Goal: Task Accomplishment & Management: Complete application form

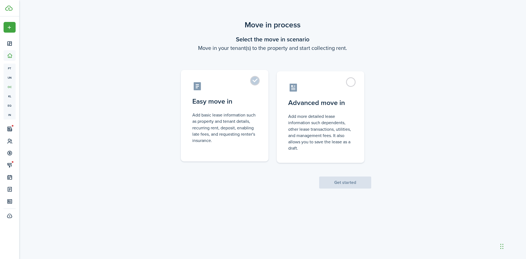
click at [253, 94] on label "Easy move in Add basic lease information such as property and tenant details, r…" at bounding box center [225, 115] width 88 height 91
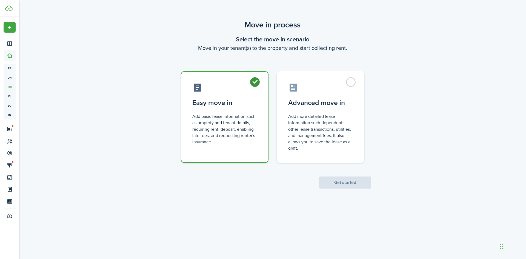
radio input "true"
click at [333, 180] on button "Get started" at bounding box center [345, 182] width 52 height 12
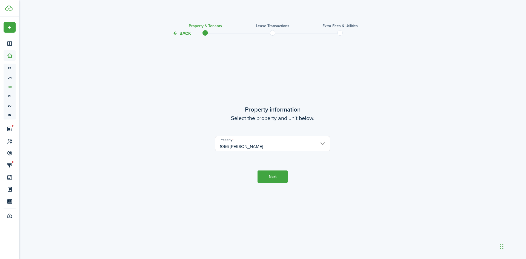
click at [286, 145] on input "1066 [PERSON_NAME]" at bounding box center [272, 143] width 115 height 15
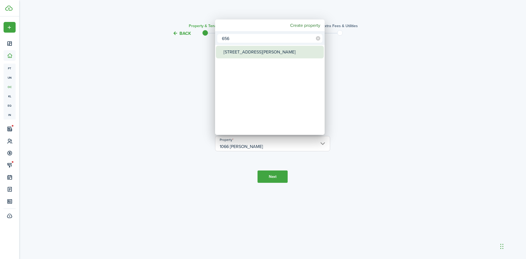
type input "656"
click at [241, 55] on div "[STREET_ADDRESS][PERSON_NAME]" at bounding box center [271, 52] width 97 height 13
type input "[STREET_ADDRESS][PERSON_NAME]"
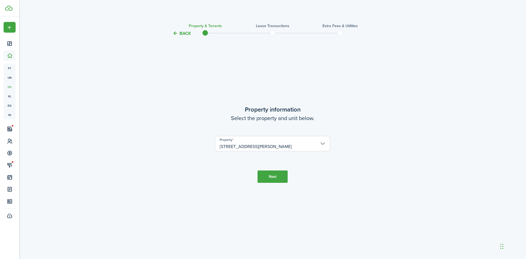
click at [279, 177] on button "Next" at bounding box center [272, 176] width 30 height 12
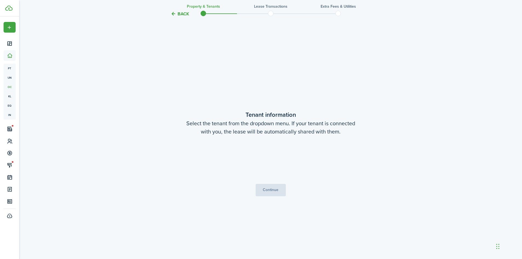
scroll to position [222, 0]
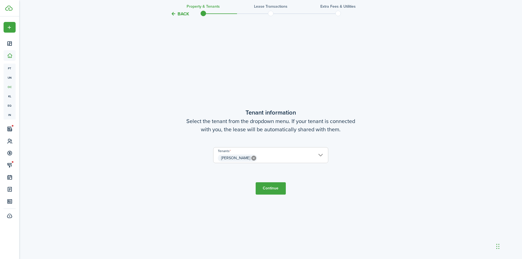
click at [272, 187] on button "Continue" at bounding box center [270, 188] width 30 height 12
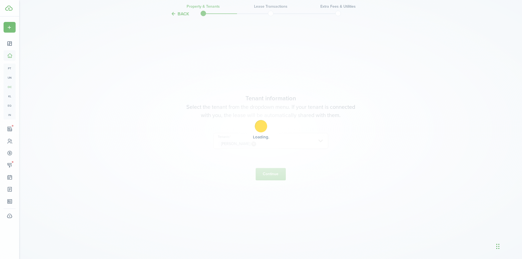
scroll to position [249, 0]
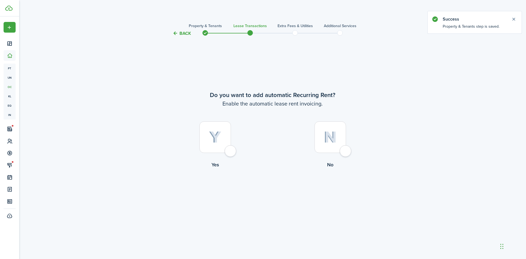
click at [215, 124] on div at bounding box center [214, 136] width 31 height 31
radio input "true"
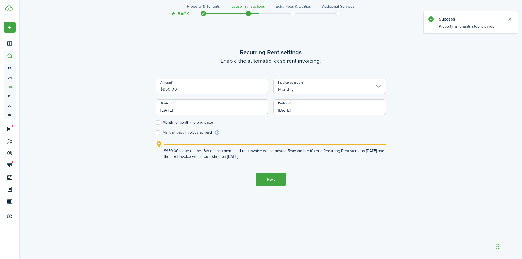
scroll to position [259, 0]
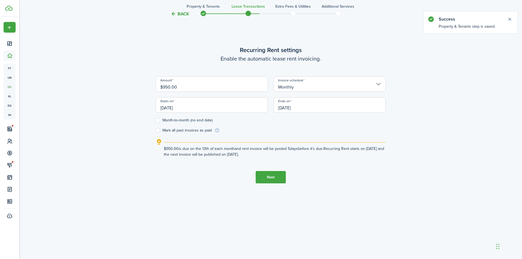
click at [205, 108] on input "[DATE]" at bounding box center [212, 104] width 112 height 15
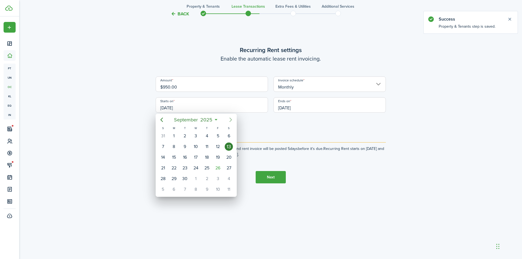
click at [230, 121] on icon "Next page" at bounding box center [230, 119] width 7 height 7
click at [198, 136] on div "1" at bounding box center [196, 136] width 8 height 8
type input "[DATE]"
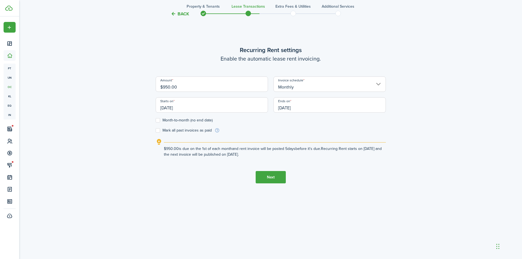
click at [344, 108] on input "[DATE]" at bounding box center [329, 104] width 112 height 15
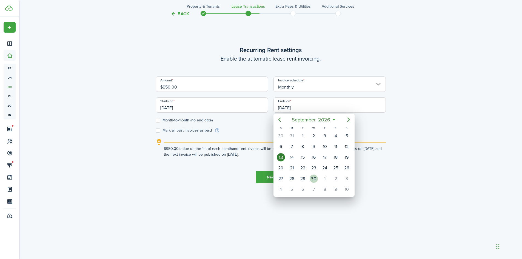
click at [314, 181] on div "30" at bounding box center [313, 178] width 8 height 8
type input "[DATE]"
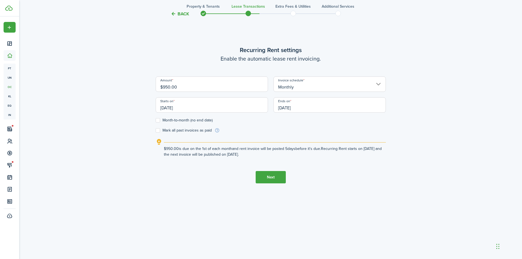
click at [270, 175] on button "Next" at bounding box center [270, 177] width 30 height 12
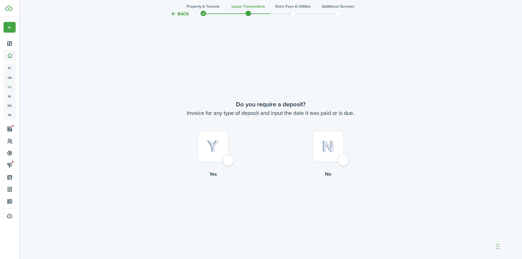
scroll to position [481, 0]
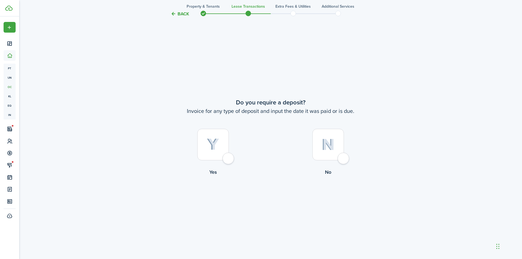
click at [209, 136] on div at bounding box center [212, 144] width 31 height 31
radio input "true"
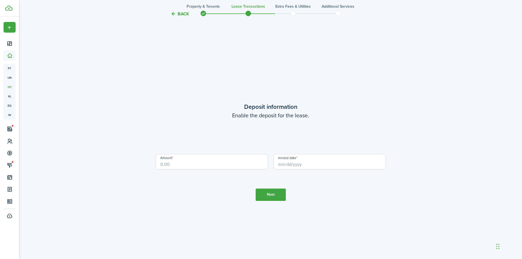
scroll to position [740, 0]
click at [217, 159] on input "Amount" at bounding box center [212, 161] width 112 height 15
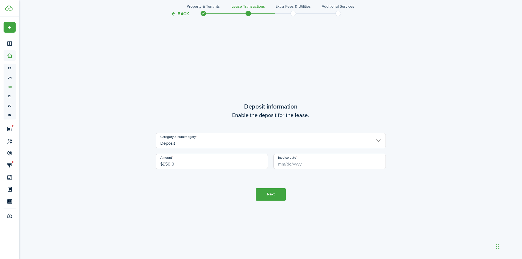
click at [322, 159] on input "Invoice date" at bounding box center [329, 161] width 112 height 15
type input "$950.00"
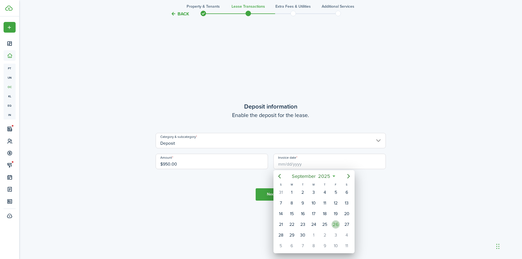
click at [332, 223] on div "26" at bounding box center [335, 224] width 8 height 8
type input "[DATE]"
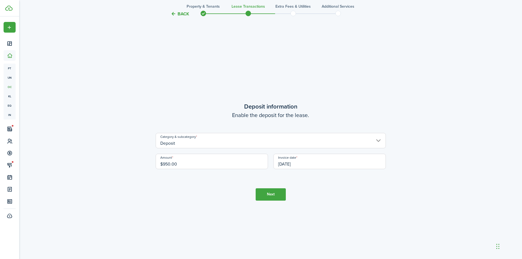
click at [271, 196] on button "Next" at bounding box center [270, 194] width 30 height 12
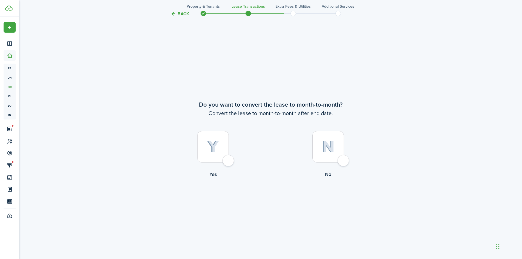
scroll to position [998, 0]
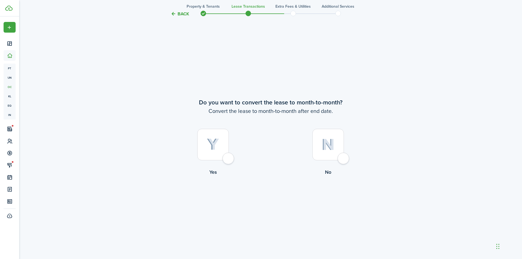
click at [319, 149] on div at bounding box center [327, 144] width 31 height 31
radio input "true"
click at [269, 197] on button "Continue" at bounding box center [270, 198] width 30 height 12
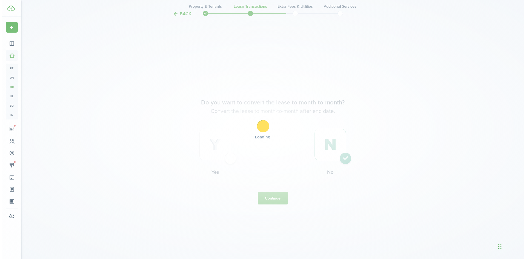
scroll to position [0, 0]
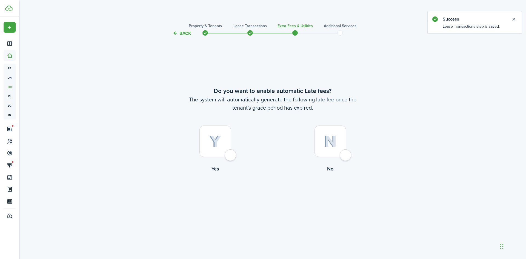
click at [227, 128] on div at bounding box center [214, 140] width 31 height 31
radio input "true"
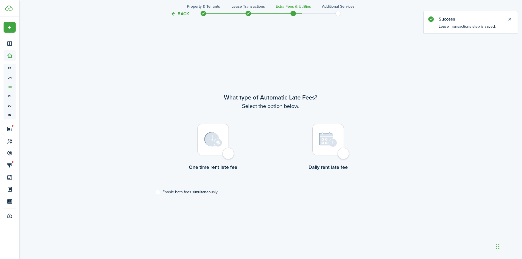
scroll to position [222, 0]
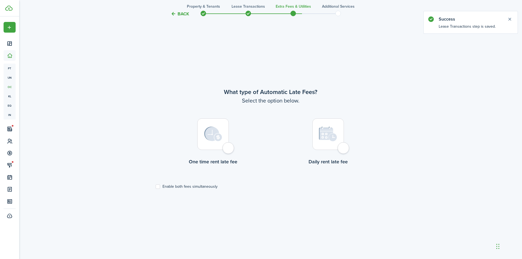
drag, startPoint x: 189, startPoint y: 182, endPoint x: 188, endPoint y: 185, distance: 3.4
click at [189, 183] on lease-wizard-late-fee-type-choice "What type of Automatic Late Fees? Select the option below. One time rent late f…" at bounding box center [271, 137] width 230 height 101
click at [188, 185] on label "Enable both fees simultaneously" at bounding box center [187, 186] width 62 height 4
click at [156, 186] on input "Enable both fees simultaneously" at bounding box center [155, 186] width 0 height 0
checkbox input "true"
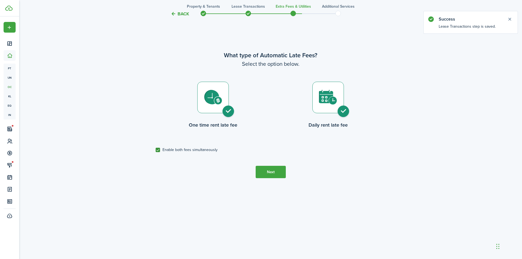
click at [263, 172] on button "Next" at bounding box center [270, 172] width 30 height 12
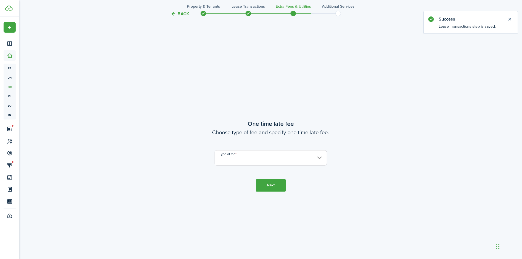
scroll to position [481, 0]
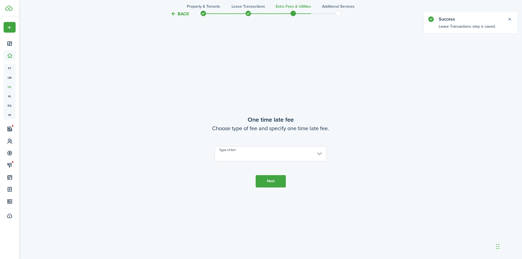
click at [243, 153] on input "Type of fee" at bounding box center [270, 153] width 112 height 15
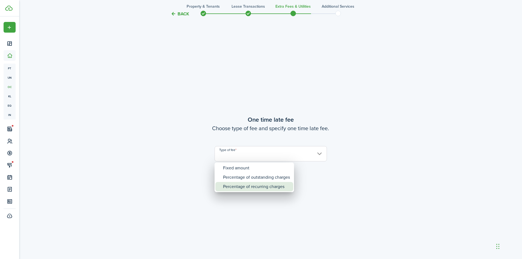
click at [259, 188] on div "Percentage of recurring charges" at bounding box center [256, 186] width 67 height 9
type input "Percentage of recurring charges"
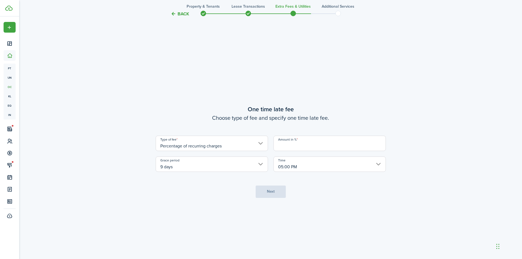
click at [290, 145] on input "Amount in %" at bounding box center [329, 143] width 112 height 15
type input "10"
click at [276, 193] on button "Next" at bounding box center [270, 191] width 30 height 12
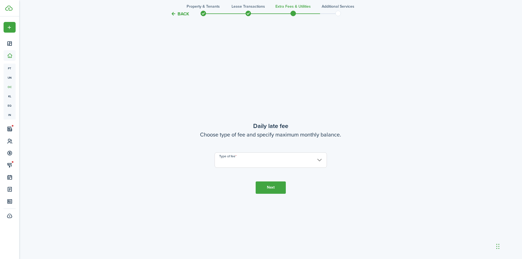
scroll to position [740, 0]
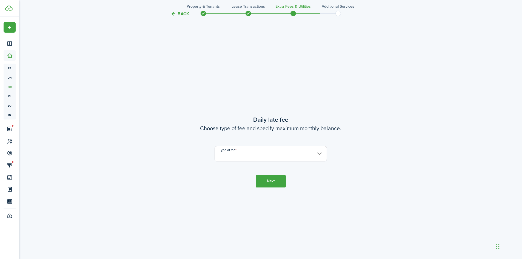
click at [248, 158] on input "Type of fee" at bounding box center [270, 153] width 112 height 15
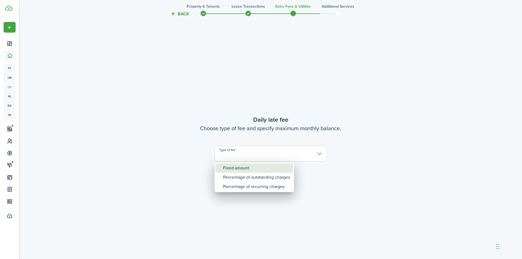
click at [246, 168] on div "Fixed amount" at bounding box center [256, 167] width 67 height 9
type input "Fixed amount"
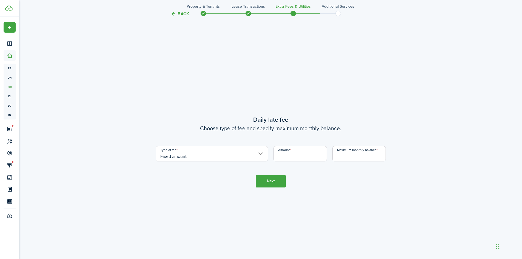
click at [300, 155] on input "Amount" at bounding box center [299, 153] width 53 height 15
type input "$5.00"
click at [347, 155] on input "Maximum monthly balance" at bounding box center [358, 153] width 53 height 15
type input "$5,000.00"
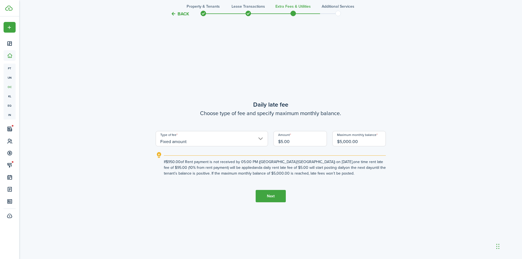
click at [267, 198] on button "Next" at bounding box center [270, 196] width 30 height 12
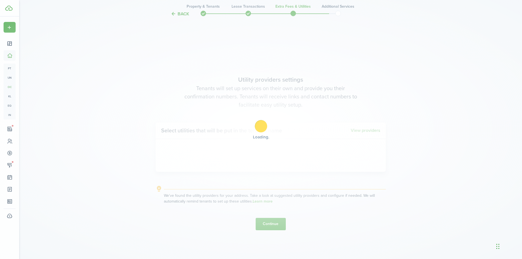
scroll to position [998, 0]
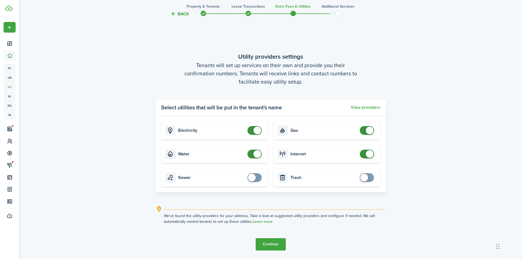
checkbox input "true"
click at [254, 178] on span at bounding box center [252, 178] width 8 height 8
checkbox input "true"
click at [369, 177] on span at bounding box center [366, 177] width 5 height 9
click at [274, 244] on button "Continue" at bounding box center [270, 244] width 30 height 12
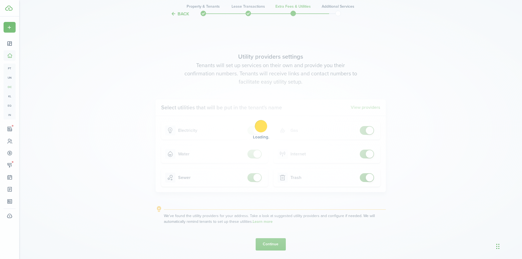
scroll to position [0, 0]
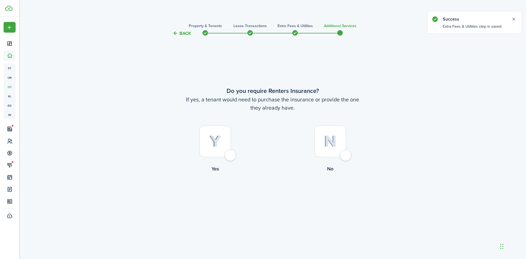
click at [362, 137] on label "No" at bounding box center [329, 150] width 115 height 50
radio input "true"
click at [271, 199] on button "Complete move in" at bounding box center [272, 195] width 40 height 12
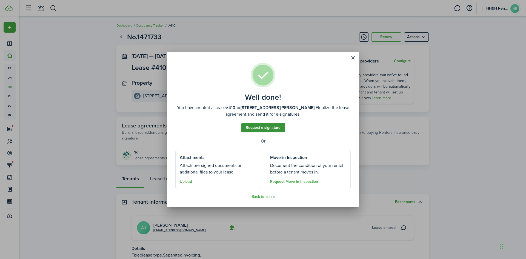
click at [256, 129] on link "Request e-signature" at bounding box center [263, 127] width 44 height 9
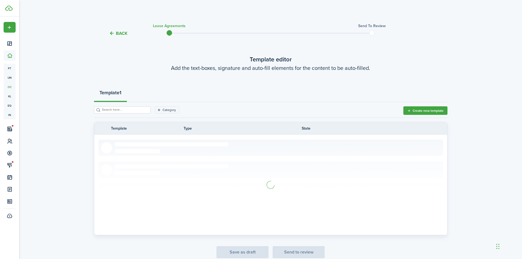
click at [115, 33] on button "Back" at bounding box center [118, 33] width 18 height 6
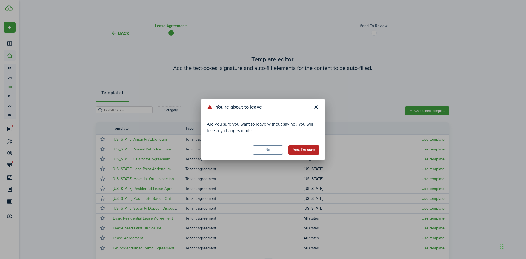
click at [293, 149] on button "Yes, I'm sure" at bounding box center [303, 149] width 31 height 9
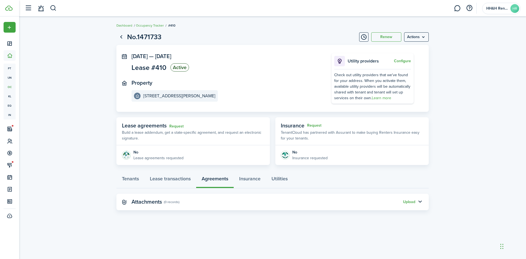
click at [57, 7] on header-wrapper "HH&H Rentals HR" at bounding box center [271, 8] width 498 height 16
click at [52, 8] on button "button" at bounding box center [53, 8] width 7 height 9
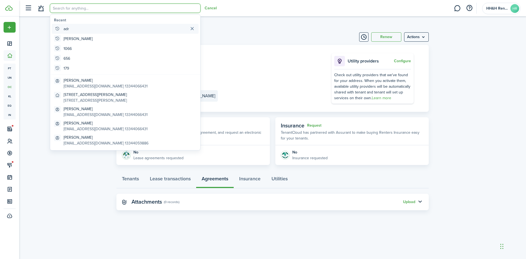
click at [100, 26] on global-search-item "adr" at bounding box center [125, 29] width 147 height 10
type input "adr"
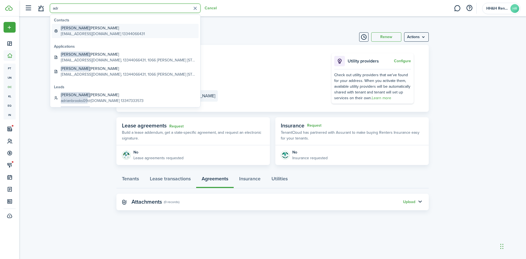
click at [84, 32] on global-search-item-description "[EMAIL_ADDRESS][DOMAIN_NAME] 13344066431" at bounding box center [103, 34] width 84 height 6
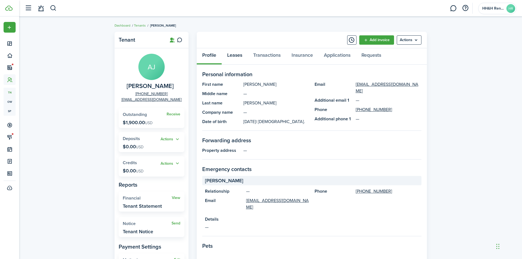
click at [230, 50] on link "Leases" at bounding box center [234, 56] width 26 height 16
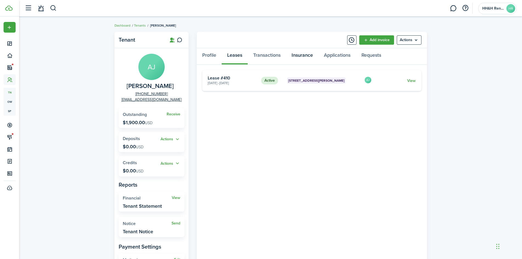
click at [308, 53] on link "Insurance" at bounding box center [302, 56] width 32 height 16
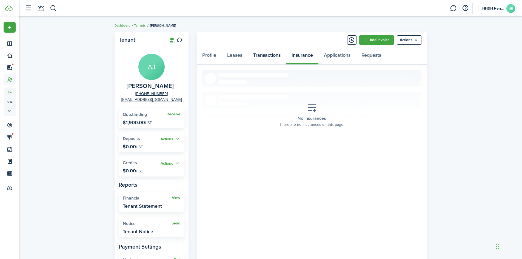
click at [271, 57] on link "Transactions" at bounding box center [267, 56] width 38 height 16
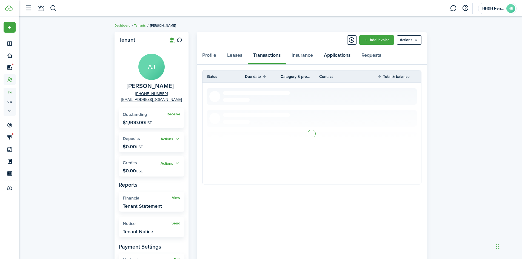
click at [330, 57] on link "Applications" at bounding box center [337, 56] width 38 height 16
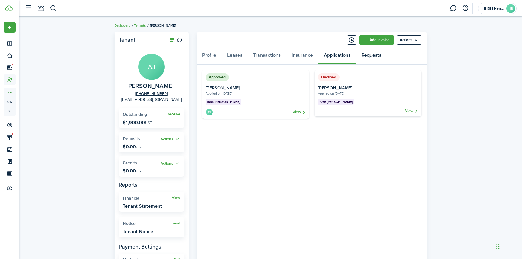
click at [381, 56] on link "Requests" at bounding box center [371, 56] width 31 height 16
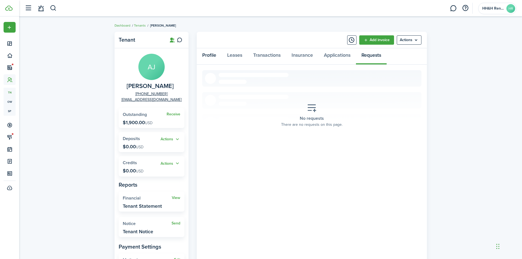
click at [211, 57] on link "Profile" at bounding box center [209, 56] width 25 height 16
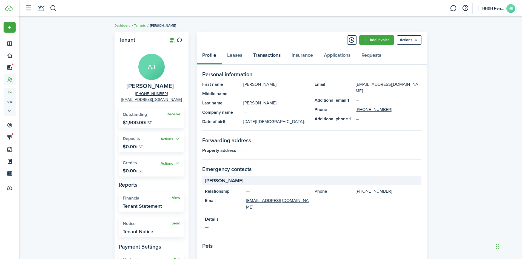
click at [265, 55] on link "Transactions" at bounding box center [267, 56] width 38 height 16
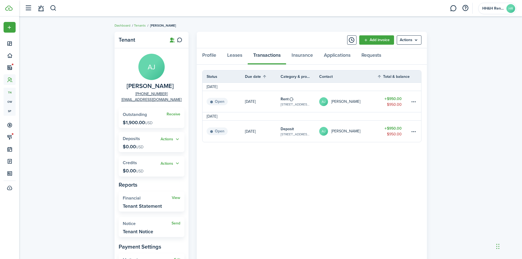
click at [368, 128] on link "[PERSON_NAME] [PERSON_NAME]" at bounding box center [348, 130] width 58 height 21
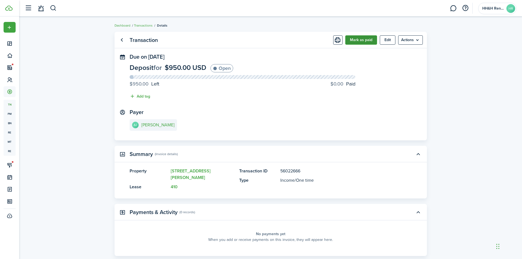
click at [355, 40] on button "Mark as paid" at bounding box center [361, 39] width 32 height 9
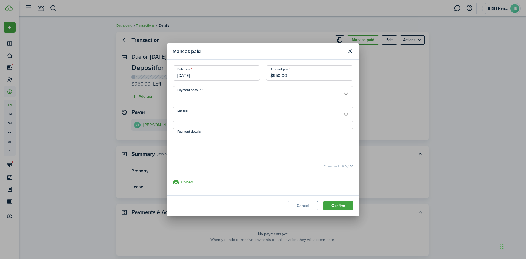
drag, startPoint x: 298, startPoint y: 73, endPoint x: 252, endPoint y: 74, distance: 45.5
click at [252, 74] on div "Date paid [DATE] Amount paid $950.00" at bounding box center [263, 75] width 186 height 21
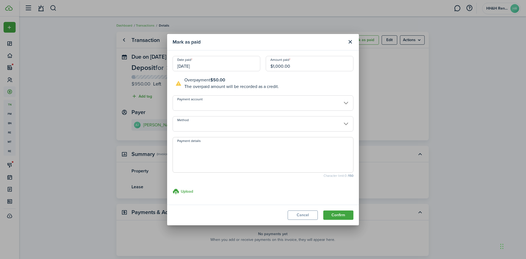
click at [223, 128] on input "Method" at bounding box center [262, 123] width 181 height 15
type input "$1,000.00"
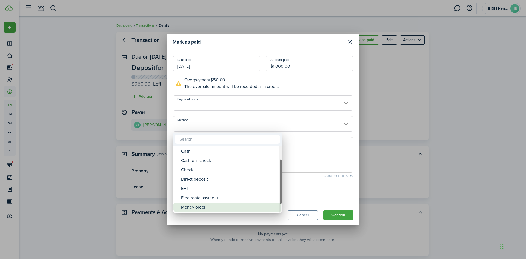
click at [196, 205] on div "Money order" at bounding box center [229, 206] width 97 height 9
type input "Money order"
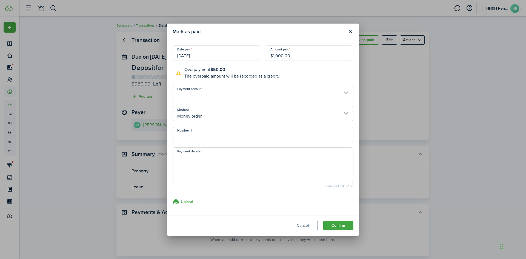
click at [211, 139] on input "Number, #" at bounding box center [262, 133] width 181 height 15
type input "22-107484717"
click at [337, 226] on button "Confirm" at bounding box center [338, 225] width 30 height 9
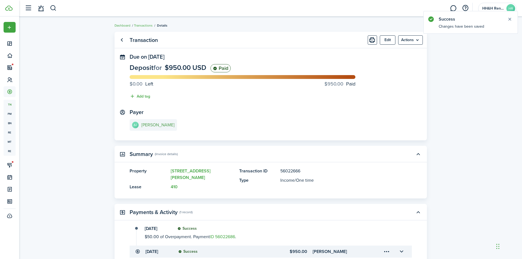
click at [156, 125] on e-details-info-title "[PERSON_NAME]" at bounding box center [157, 124] width 33 height 5
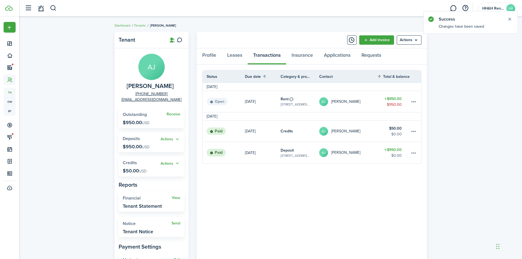
click at [379, 98] on link "$950.00 $950.00" at bounding box center [393, 101] width 33 height 21
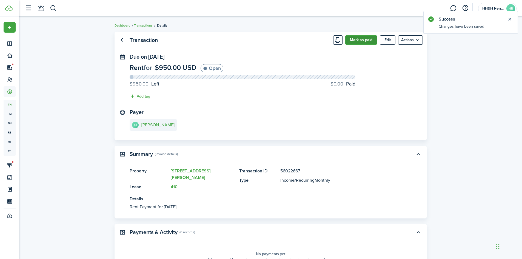
click at [373, 40] on button "Mark as paid" at bounding box center [361, 39] width 32 height 9
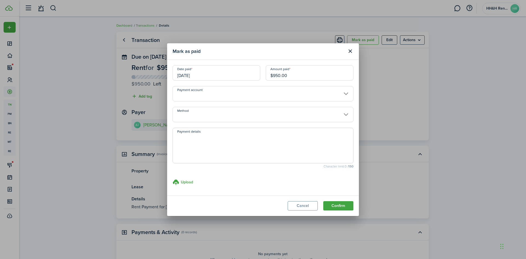
drag, startPoint x: 310, startPoint y: 76, endPoint x: 268, endPoint y: 77, distance: 41.4
click at [268, 77] on input "$950.00" at bounding box center [310, 72] width 88 height 15
click at [212, 70] on input "[DATE]" at bounding box center [216, 72] width 88 height 15
type input "$900.00"
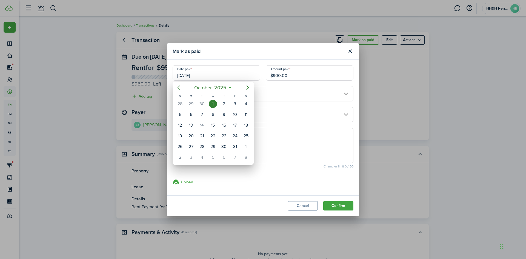
click at [179, 91] on mbsc-button "Previous page" at bounding box center [178, 87] width 11 height 11
click at [234, 137] on div "26" at bounding box center [235, 136] width 8 height 8
type input "[DATE]"
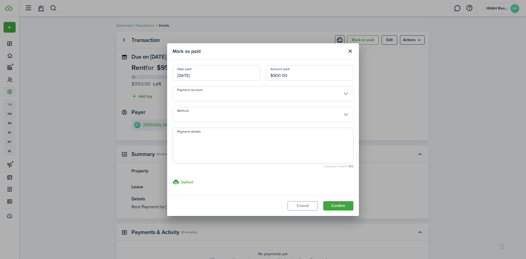
click at [224, 118] on input "Method" at bounding box center [262, 114] width 181 height 15
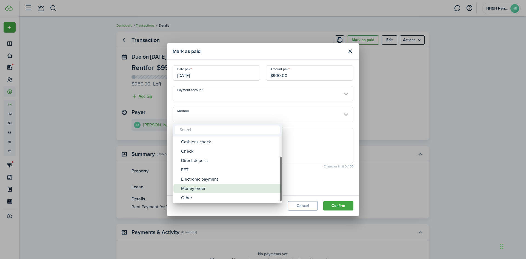
click at [197, 191] on div "Money order" at bounding box center [229, 188] width 97 height 9
type input "Money order"
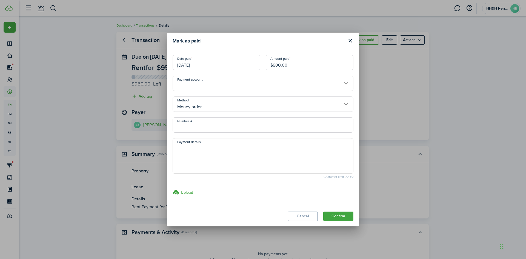
click at [238, 130] on input "Number, #" at bounding box center [262, 124] width 181 height 15
type input "22-107484718"
click at [340, 219] on button "Confirm" at bounding box center [338, 215] width 30 height 9
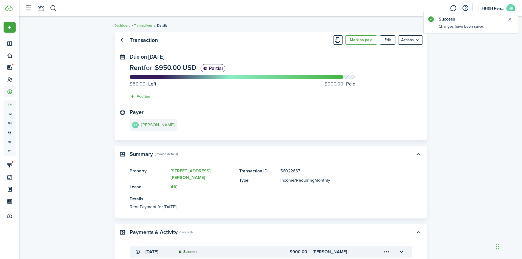
click at [165, 127] on e-details-info-title "[PERSON_NAME]" at bounding box center [157, 124] width 33 height 5
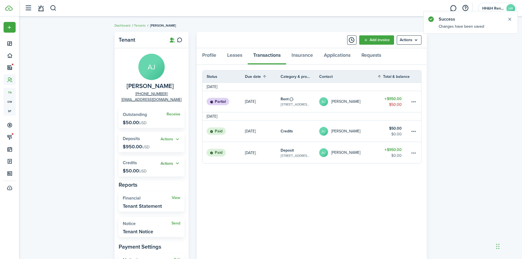
click at [168, 163] on button "Actions" at bounding box center [170, 163] width 20 height 6
click at [160, 183] on link "Apply" at bounding box center [156, 183] width 48 height 9
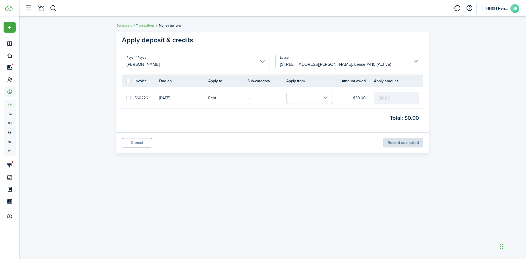
click at [322, 98] on input "text" at bounding box center [309, 98] width 47 height 12
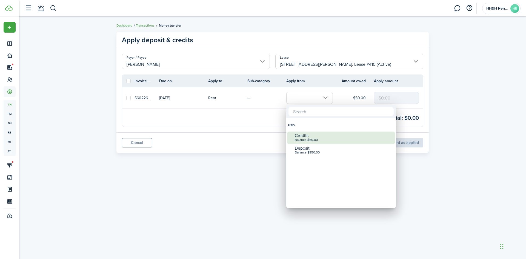
click at [306, 140] on div "Balance $50.00" at bounding box center [343, 140] width 97 height 4
checkbox input "true"
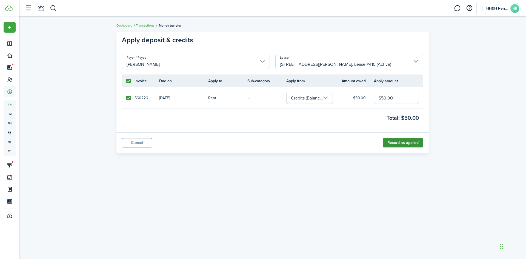
click at [397, 146] on button "Record as applied" at bounding box center [402, 142] width 41 height 9
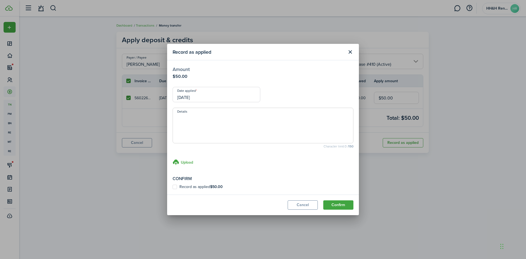
click at [215, 189] on b "$50.00" at bounding box center [216, 187] width 13 height 6
click at [172, 187] on input "Record as applied $50.00" at bounding box center [172, 187] width 0 height 0
checkbox input "true"
click at [333, 205] on button "Confirm" at bounding box center [338, 204] width 30 height 9
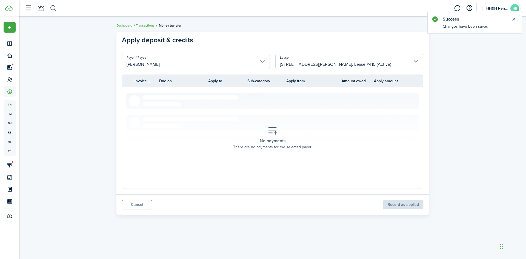
click at [52, 5] on button "button" at bounding box center [53, 8] width 7 height 9
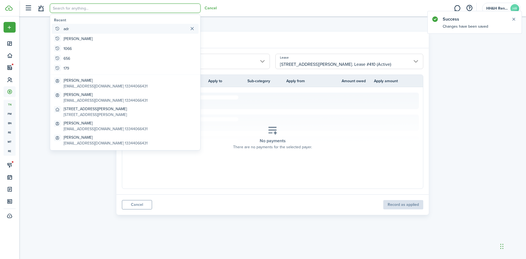
click at [64, 29] on global-search-item-title "adr" at bounding box center [66, 29] width 5 height 6
type input "adr"
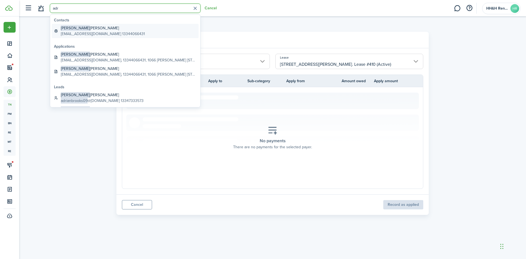
click at [72, 30] on global-search-item-title "[PERSON_NAME]" at bounding box center [103, 28] width 84 height 6
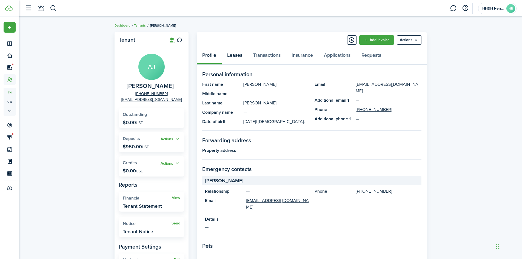
click at [240, 56] on link "Leases" at bounding box center [234, 56] width 26 height 16
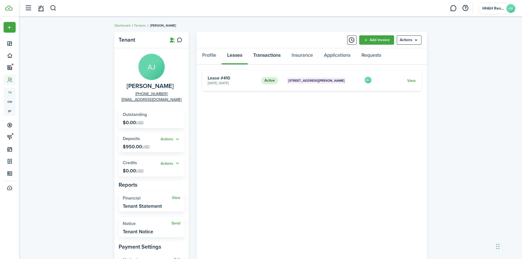
click at [260, 55] on link "Transactions" at bounding box center [267, 56] width 38 height 16
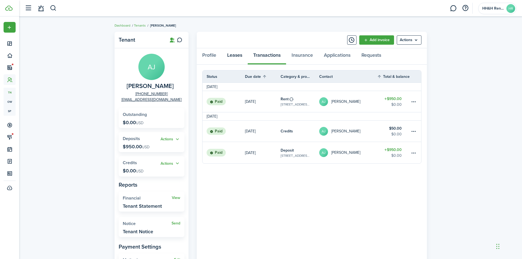
click at [242, 57] on link "Leases" at bounding box center [234, 56] width 26 height 16
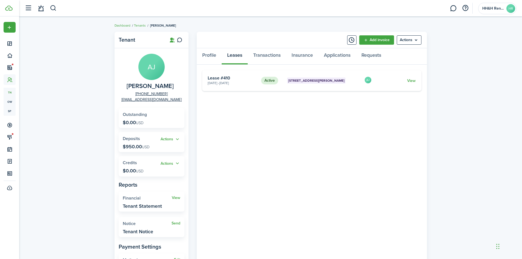
click at [416, 80] on card "Active [STREET_ADDRESS][PERSON_NAME] [DATE] - [DATE] Lease #410 AJ View" at bounding box center [311, 80] width 219 height 21
click at [415, 80] on link "View" at bounding box center [411, 81] width 8 height 6
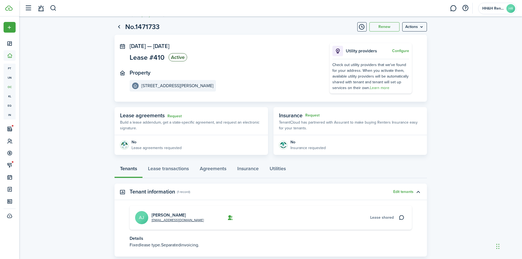
scroll to position [27, 0]
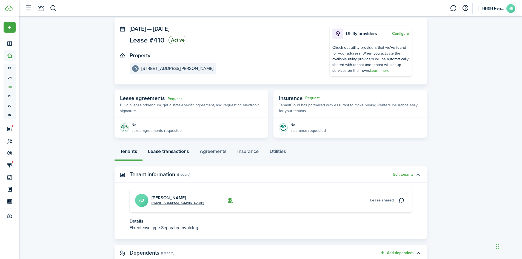
click at [179, 157] on link "Lease transactions" at bounding box center [168, 152] width 52 height 16
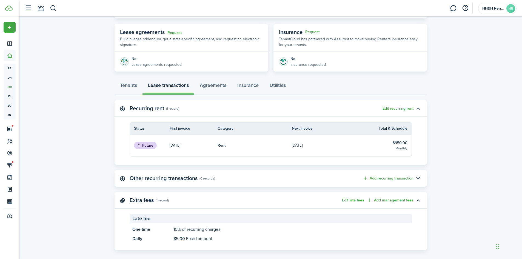
scroll to position [100, 0]
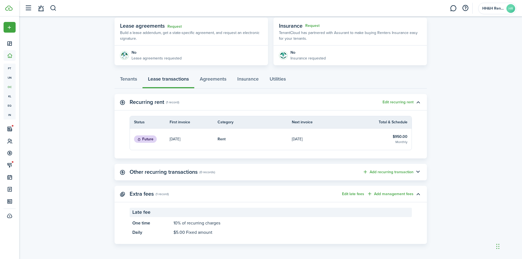
drag, startPoint x: 413, startPoint y: 171, endPoint x: 443, endPoint y: 170, distance: 30.1
click at [443, 170] on lease-view "No.1471733 Renew Actions [DATE] — [DATE] Lease #410 Active Property [STREET_ADD…" at bounding box center [270, 87] width 502 height 317
click at [222, 78] on link "Agreements" at bounding box center [213, 80] width 38 height 16
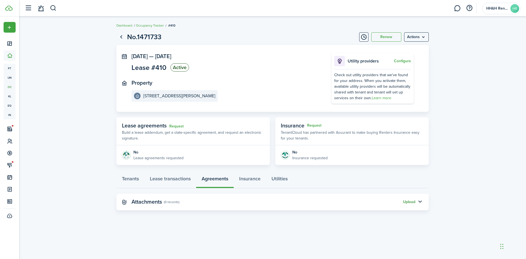
click at [412, 201] on button "Upload" at bounding box center [409, 202] width 12 height 4
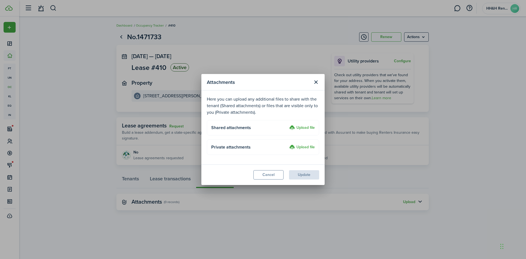
click at [296, 128] on label "Upload file" at bounding box center [301, 128] width 25 height 7
click at [287, 125] on input "Upload file" at bounding box center [287, 125] width 0 height 0
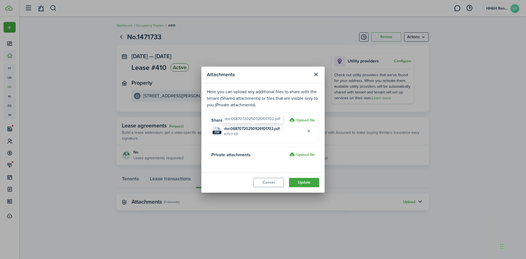
click at [243, 130] on span "doc06870720250926101702.pdf" at bounding box center [252, 129] width 56 height 6
click at [300, 182] on button "Update" at bounding box center [304, 182] width 30 height 9
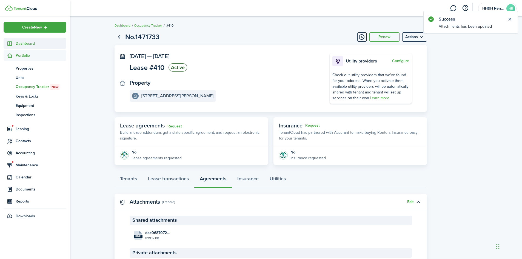
click at [11, 44] on icon at bounding box center [10, 43] width 6 height 5
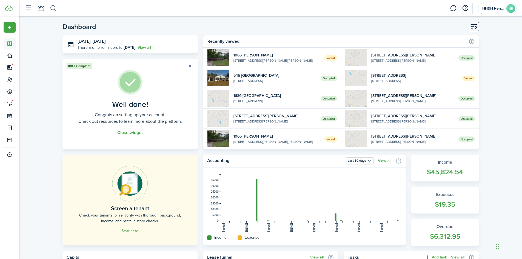
click at [54, 5] on button "button" at bounding box center [53, 8] width 7 height 9
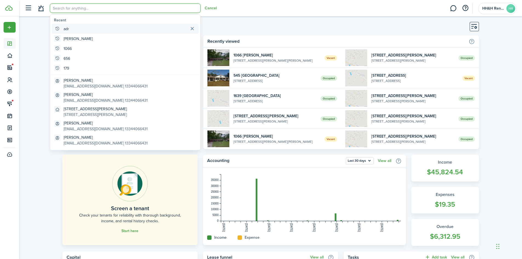
click at [70, 30] on global-search-item "adr" at bounding box center [125, 29] width 147 height 10
type input "adr"
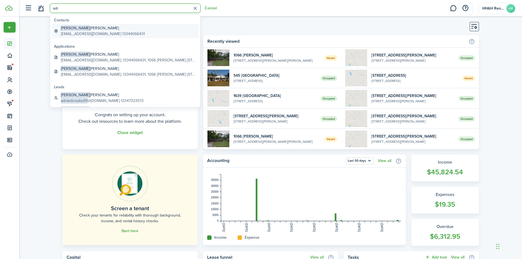
click at [96, 26] on global-search-item-title "[PERSON_NAME]" at bounding box center [103, 28] width 84 height 6
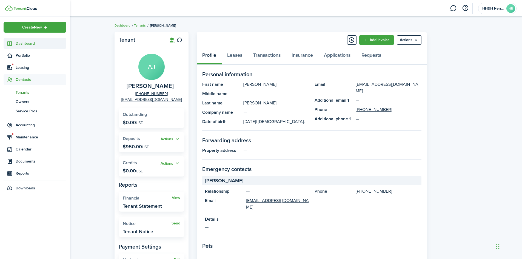
click at [10, 44] on icon at bounding box center [10, 43] width 6 height 5
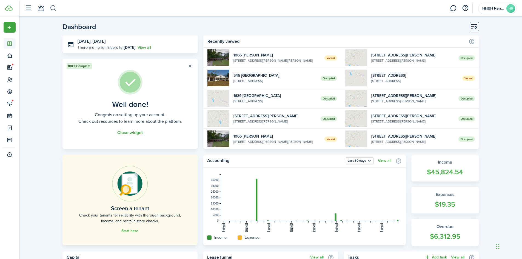
click at [52, 9] on button "button" at bounding box center [53, 8] width 7 height 9
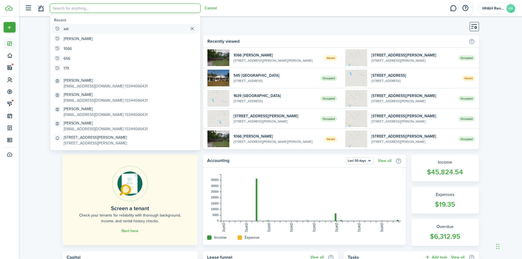
click at [74, 29] on global-search-item "adr" at bounding box center [125, 29] width 147 height 10
type input "adr"
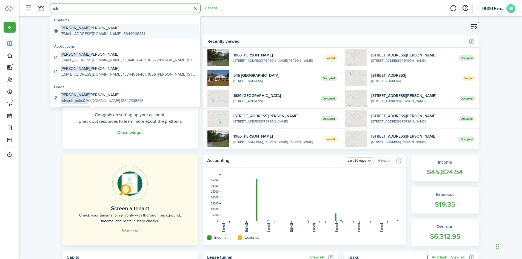
click at [89, 31] on global-search-item-title "[PERSON_NAME]" at bounding box center [103, 28] width 84 height 6
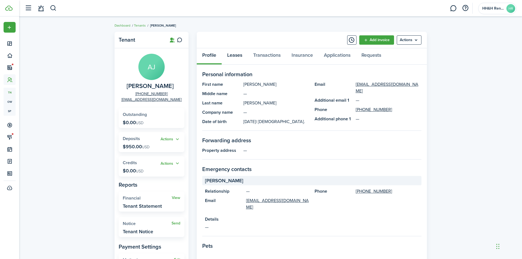
click at [236, 53] on link "Leases" at bounding box center [234, 56] width 26 height 16
